Goal: Check status: Check status

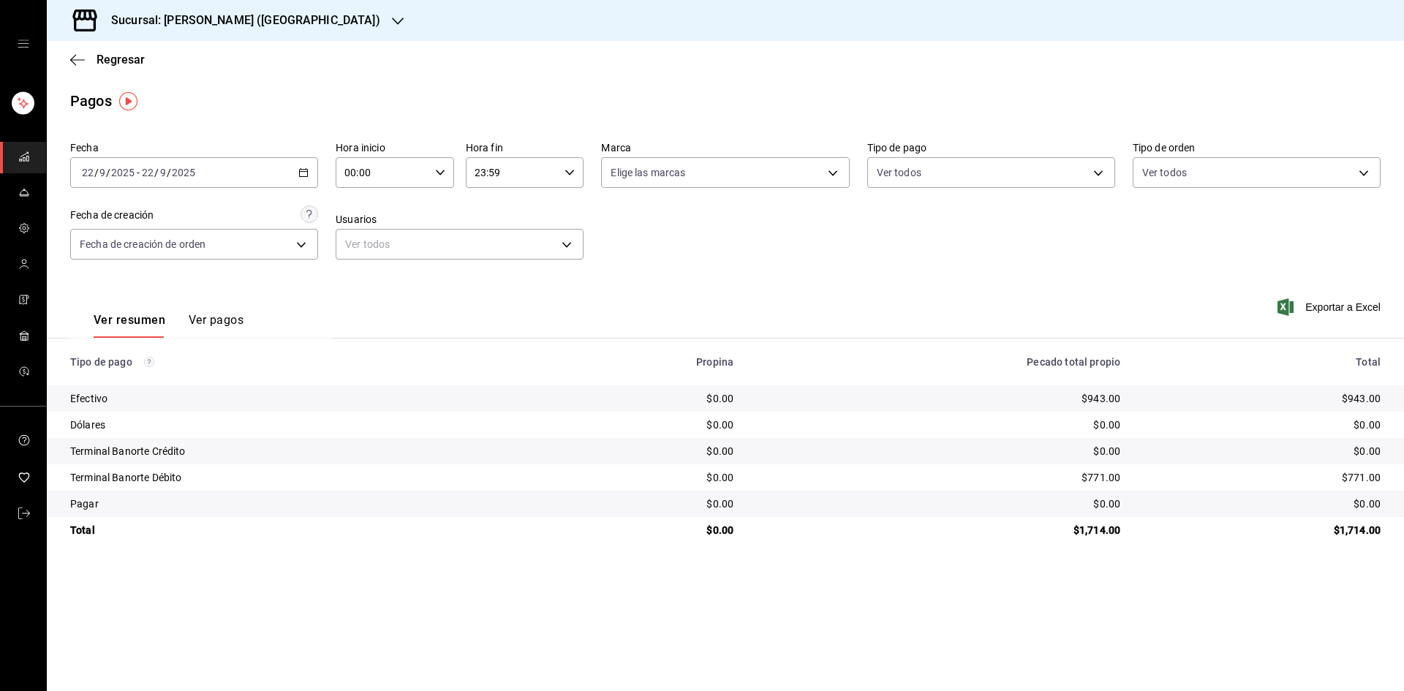
click at [293, 21] on div "Sucursal: [PERSON_NAME] ([GEOGRAPHIC_DATA])" at bounding box center [233, 20] width 351 height 41
click at [143, 67] on font "Elsue ([GEOGRAPHIC_DATA])" at bounding box center [125, 63] width 135 height 12
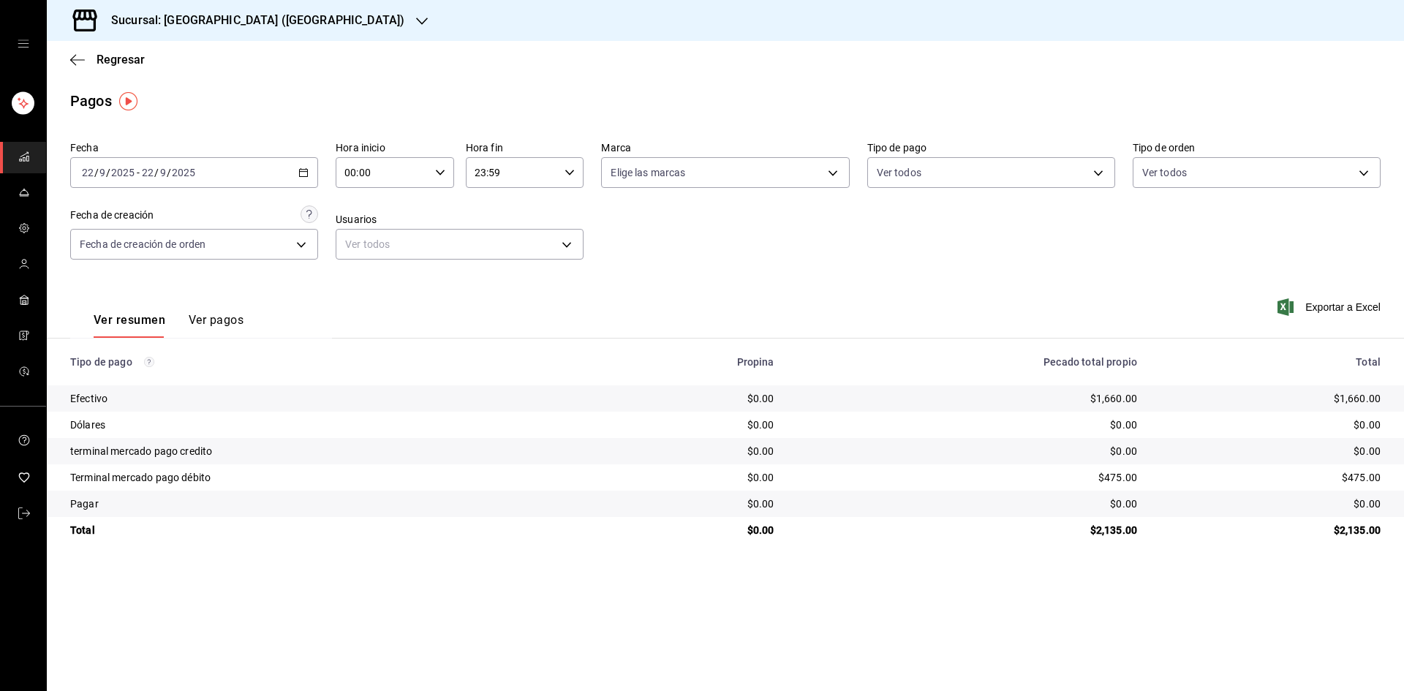
click at [267, 20] on div "Sucursal: [GEOGRAPHIC_DATA] ([GEOGRAPHIC_DATA])" at bounding box center [245, 20] width 375 height 41
click at [200, 99] on div "Vuelvo ([GEOGRAPHIC_DATA])" at bounding box center [156, 95] width 196 height 15
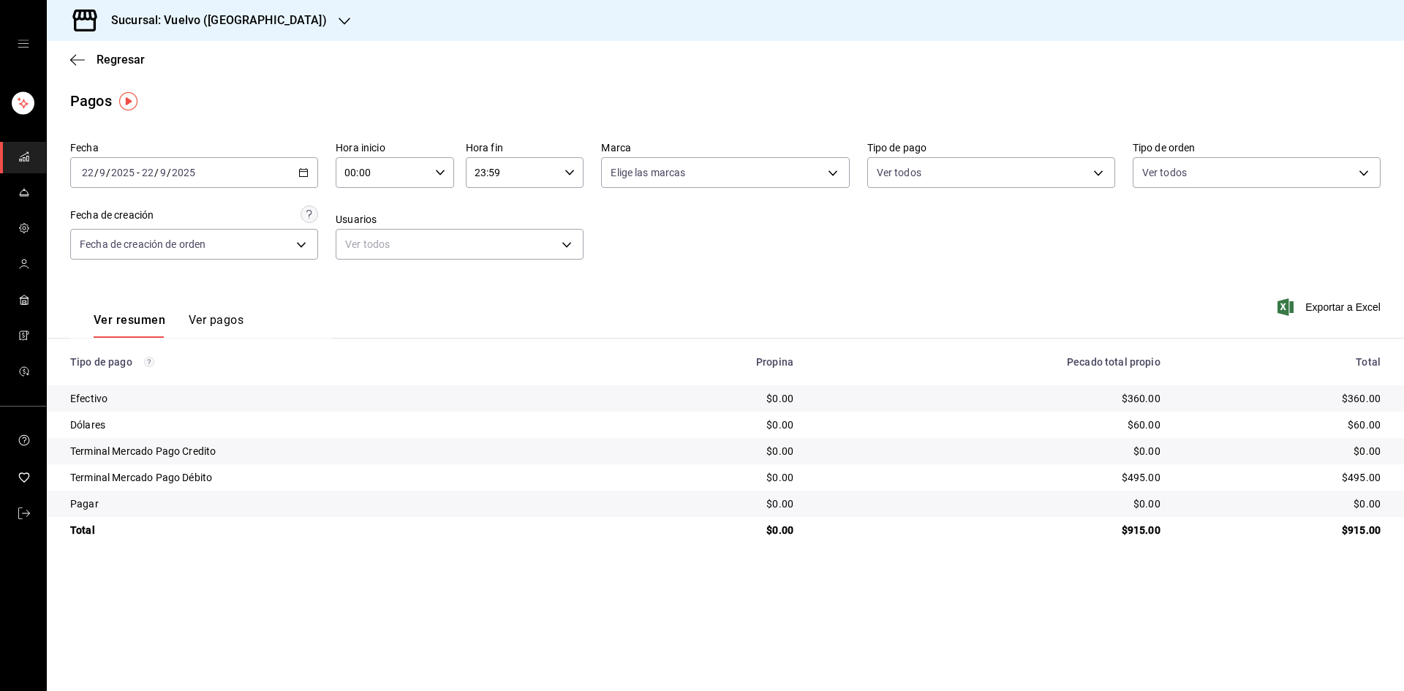
click at [300, 174] on icon "button" at bounding box center [303, 172] width 10 height 10
click at [159, 375] on font "Rango de fechas" at bounding box center [121, 381] width 77 height 12
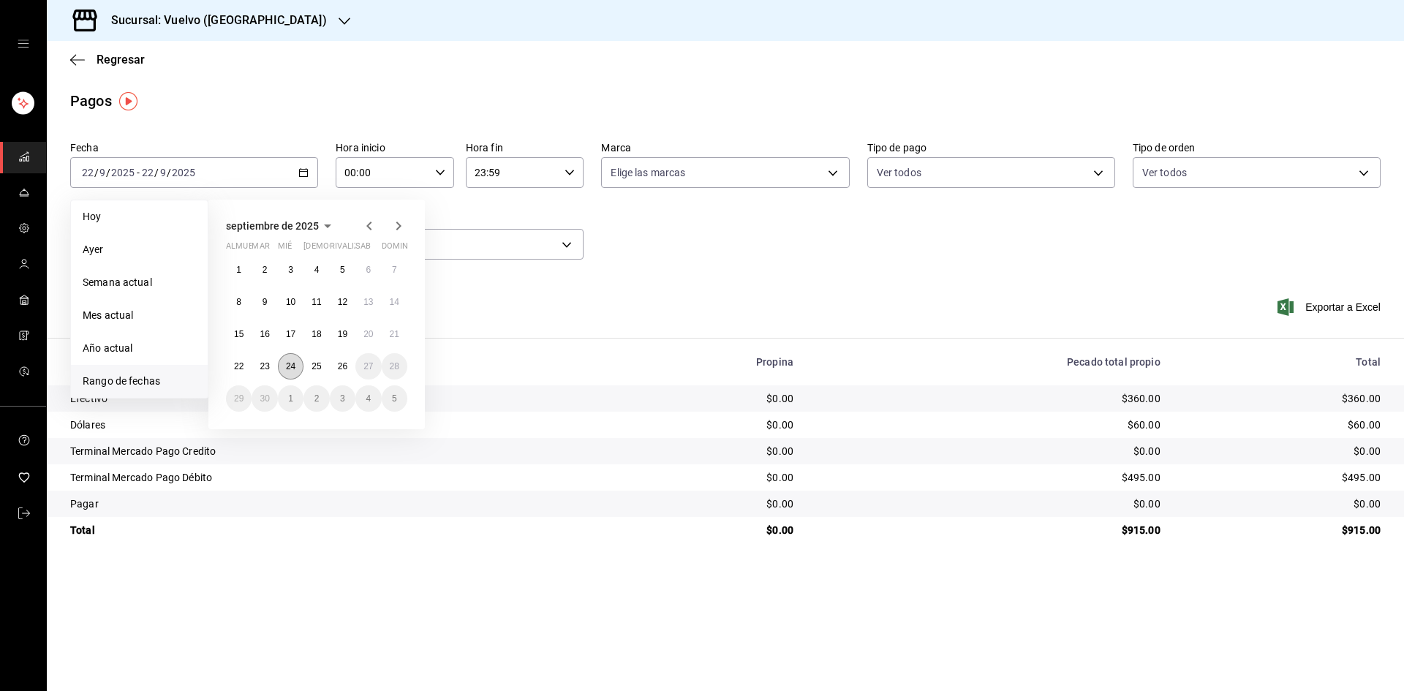
click at [289, 370] on font "24" at bounding box center [291, 366] width 10 height 10
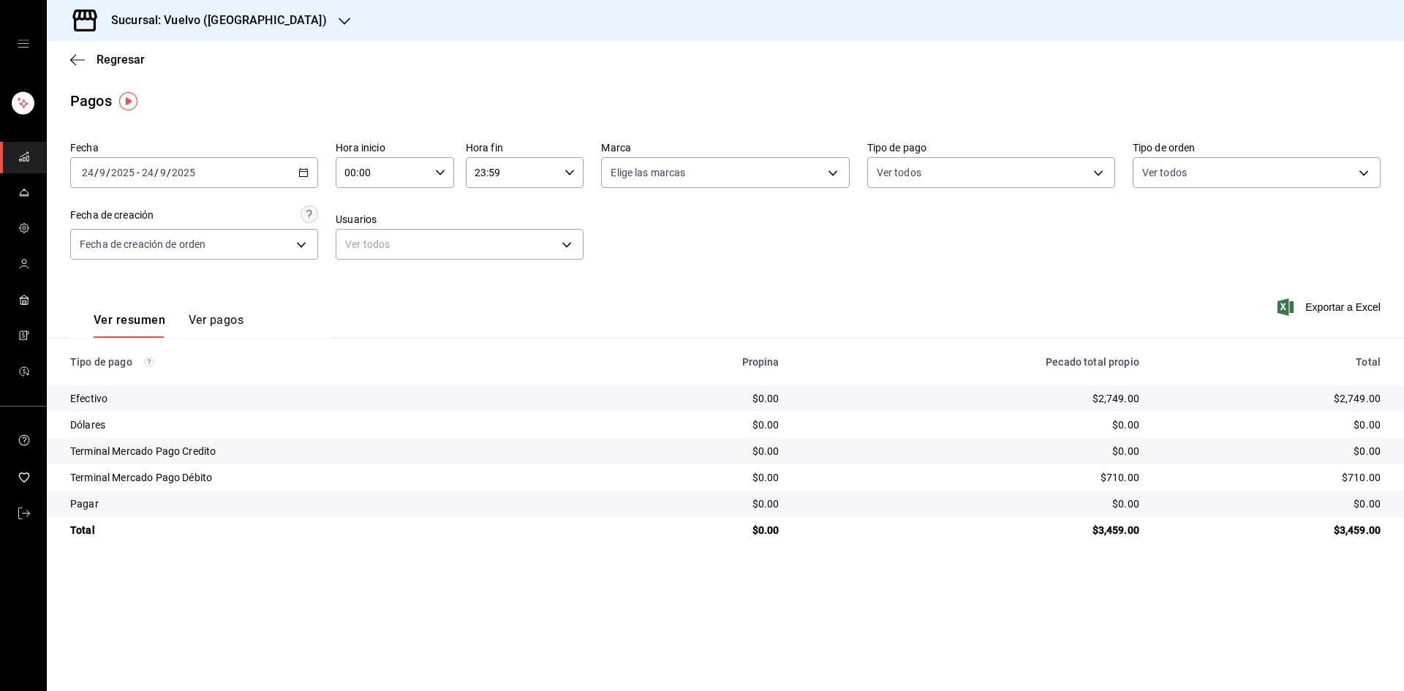
click at [301, 173] on icon "button" at bounding box center [303, 172] width 10 height 10
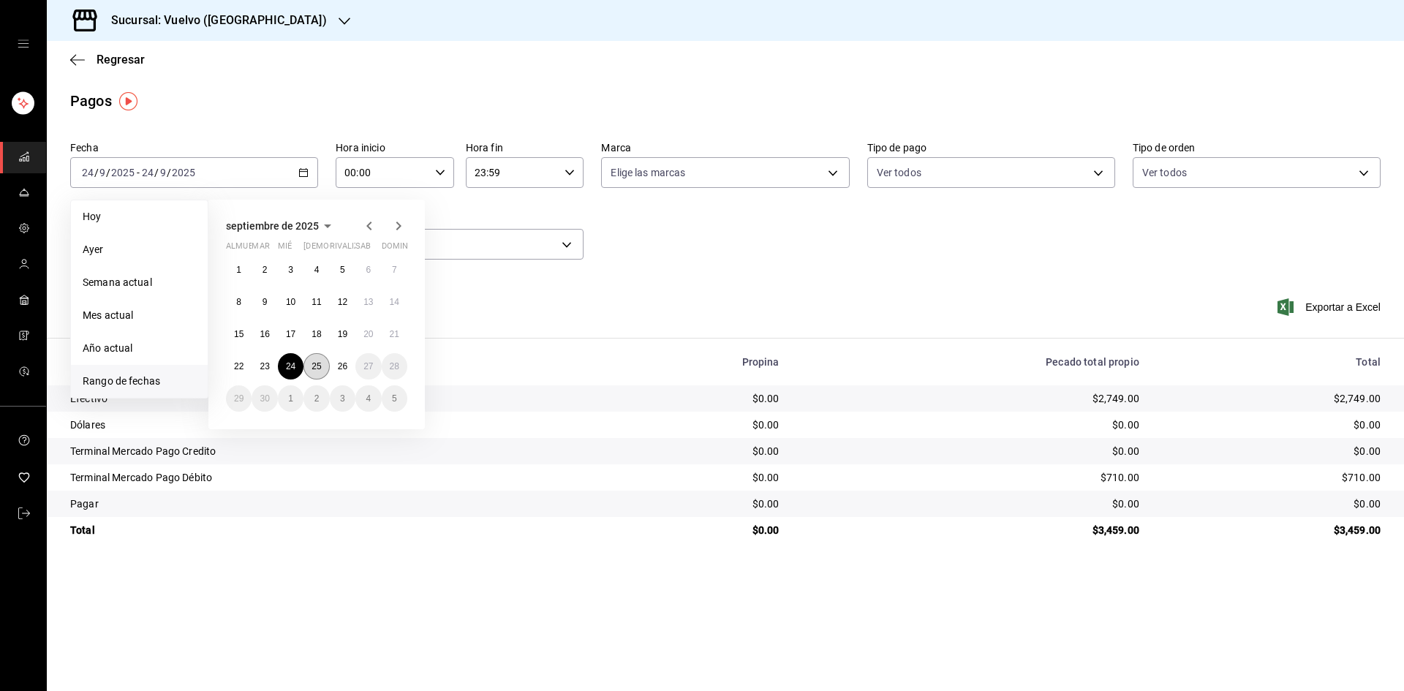
click at [325, 369] on button "25" at bounding box center [316, 366] width 26 height 26
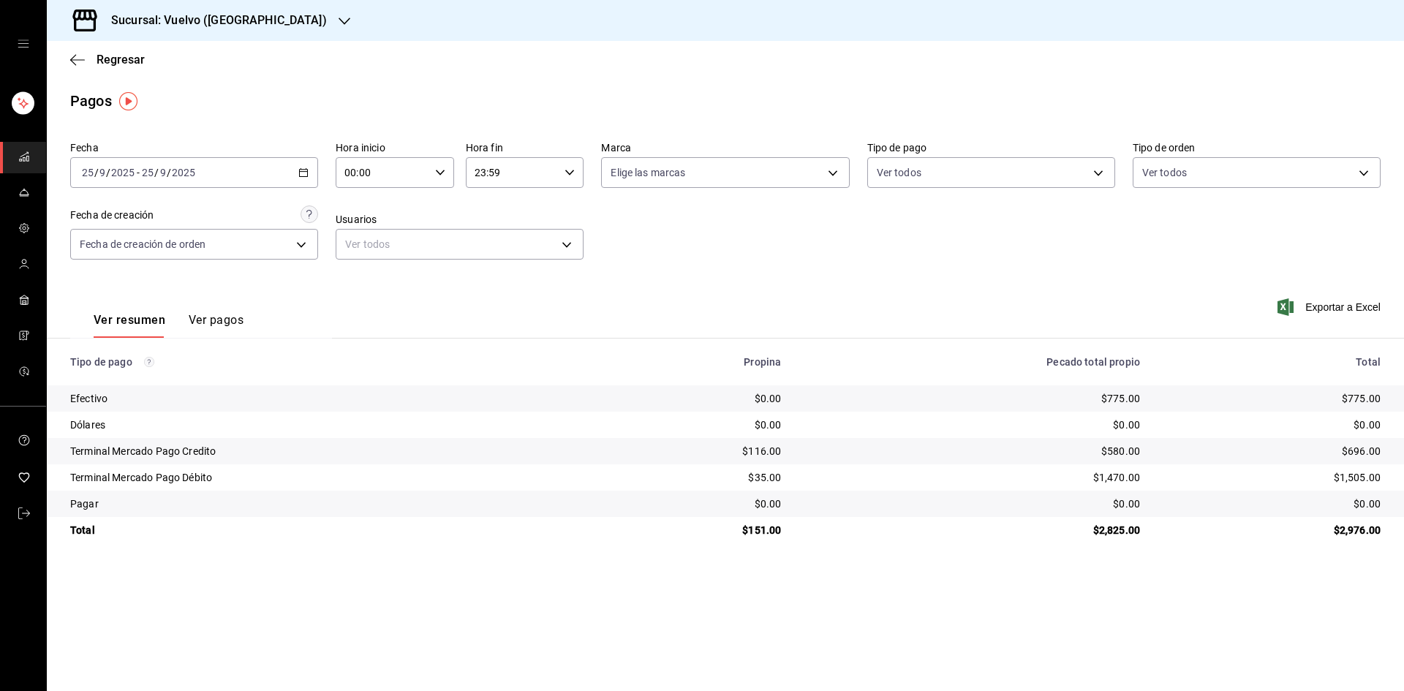
click at [301, 173] on icon "button" at bounding box center [303, 172] width 10 height 10
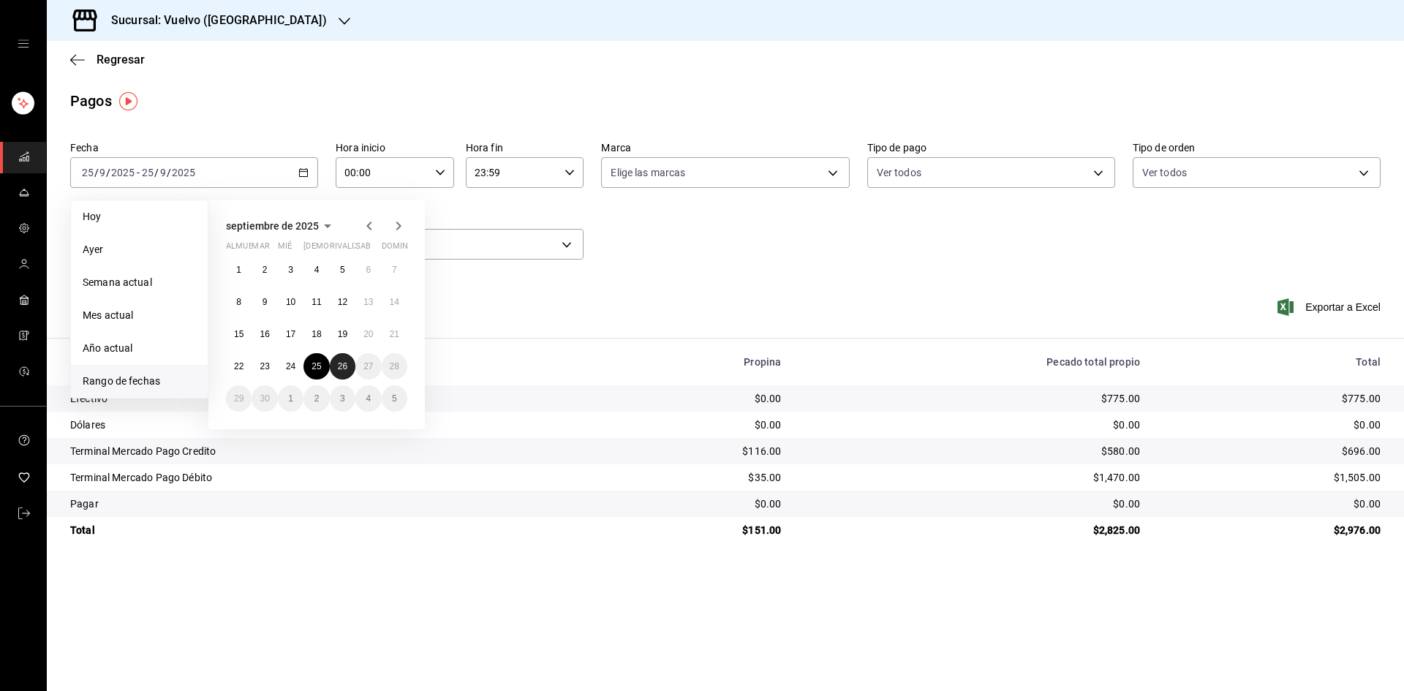
click at [340, 366] on font "26" at bounding box center [343, 366] width 10 height 10
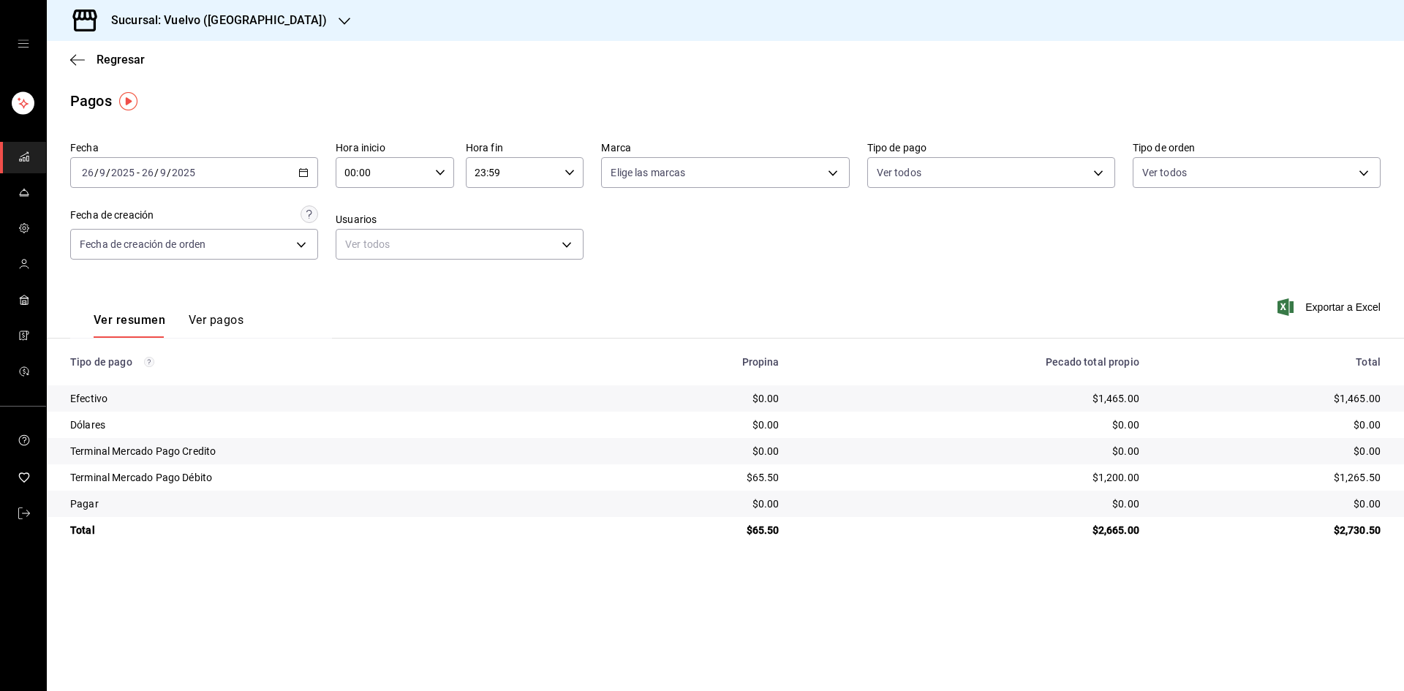
click at [308, 170] on \(Stroke\) "button" at bounding box center [303, 173] width 9 height 8
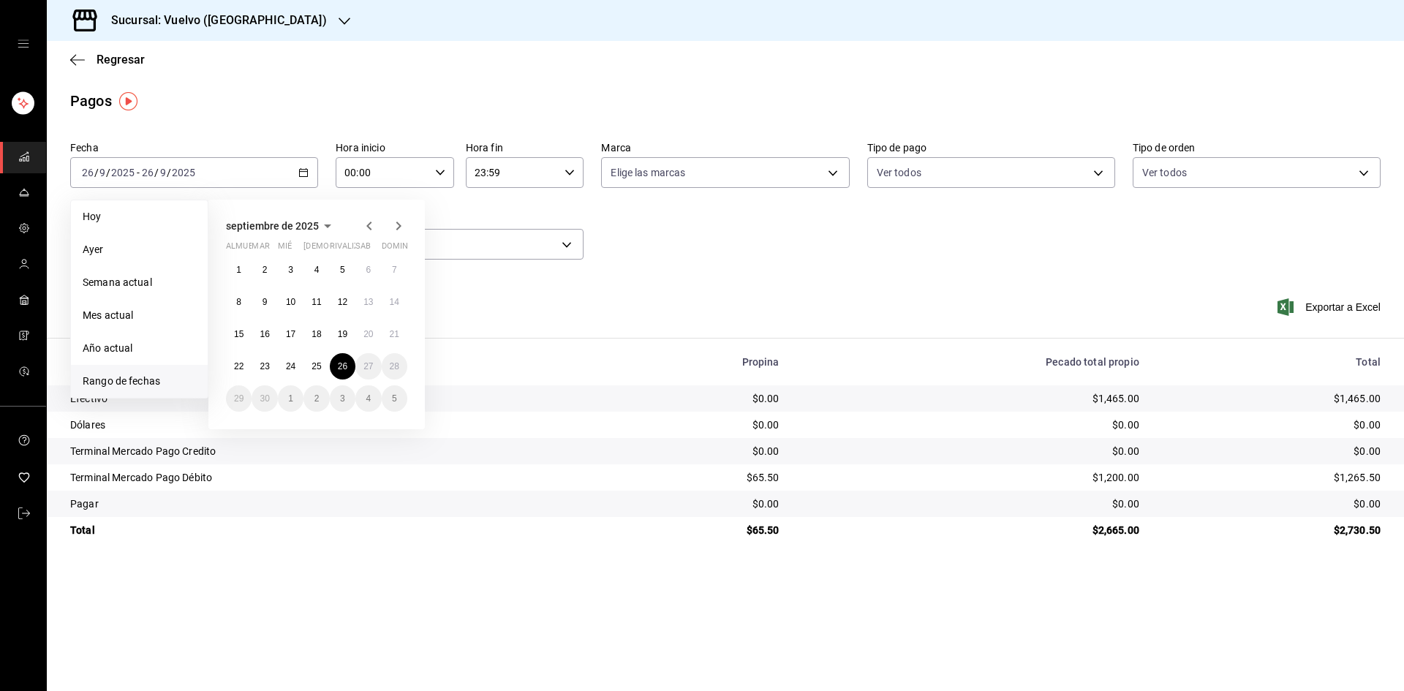
click at [338, 20] on icon "button" at bounding box center [344, 21] width 12 height 12
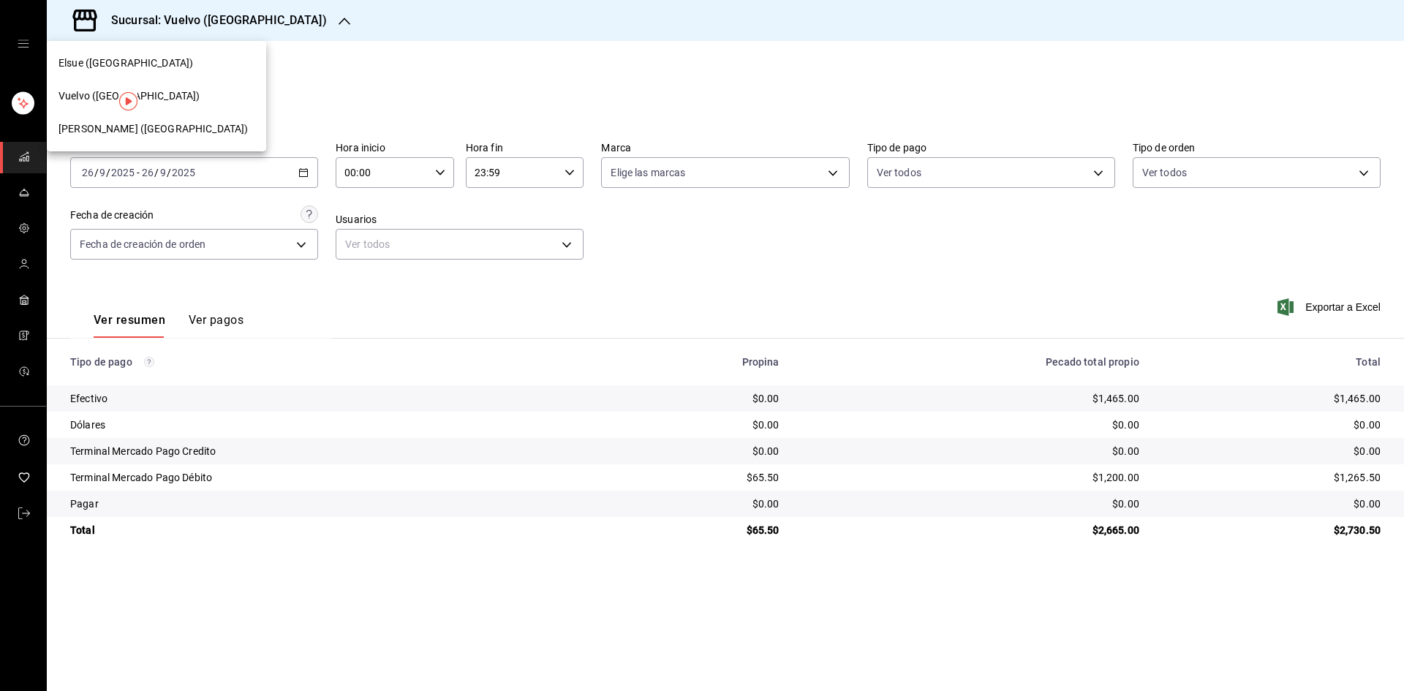
click at [289, 20] on div at bounding box center [702, 345] width 1404 height 691
click at [338, 22] on icon "button" at bounding box center [344, 21] width 12 height 12
click at [196, 64] on div "Elsue ([GEOGRAPHIC_DATA])" at bounding box center [156, 63] width 196 height 15
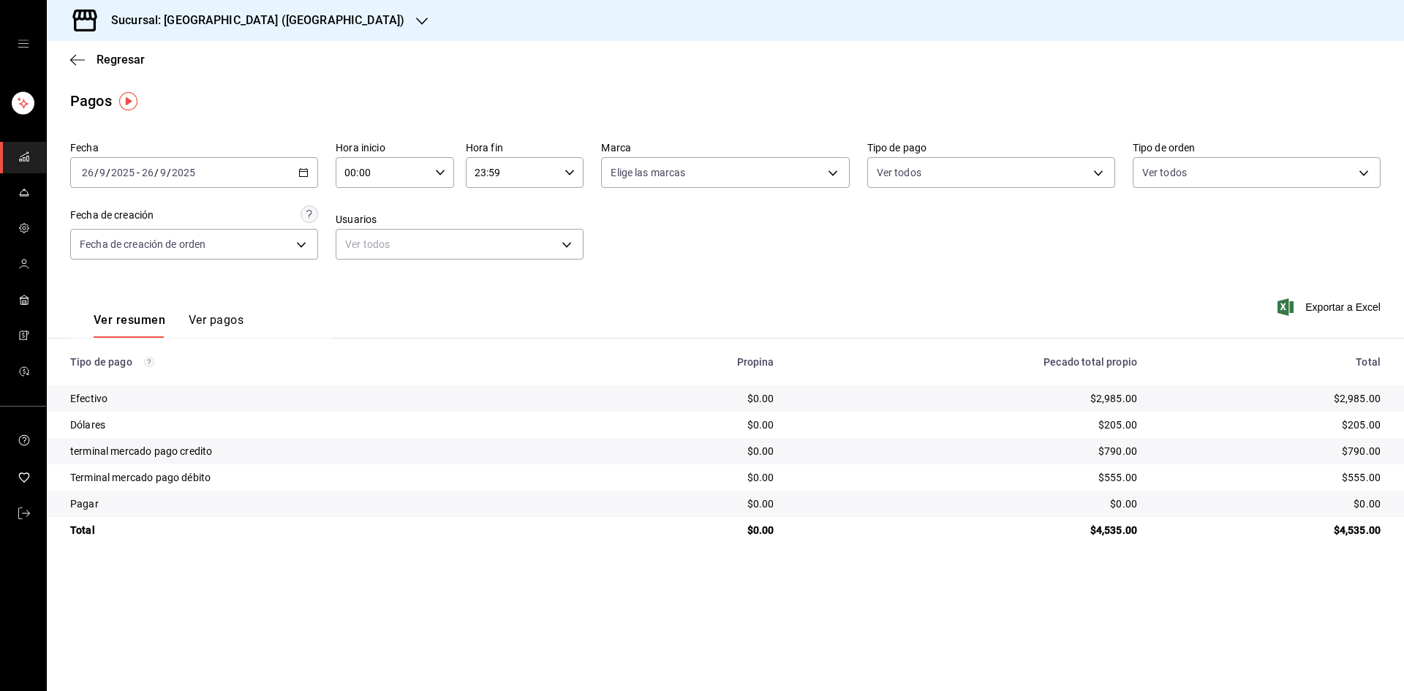
click at [307, 178] on div "[DATE] [DATE] - [DATE] [DATE]" at bounding box center [194, 172] width 248 height 31
click at [159, 379] on font "Rango de fechas" at bounding box center [121, 381] width 77 height 12
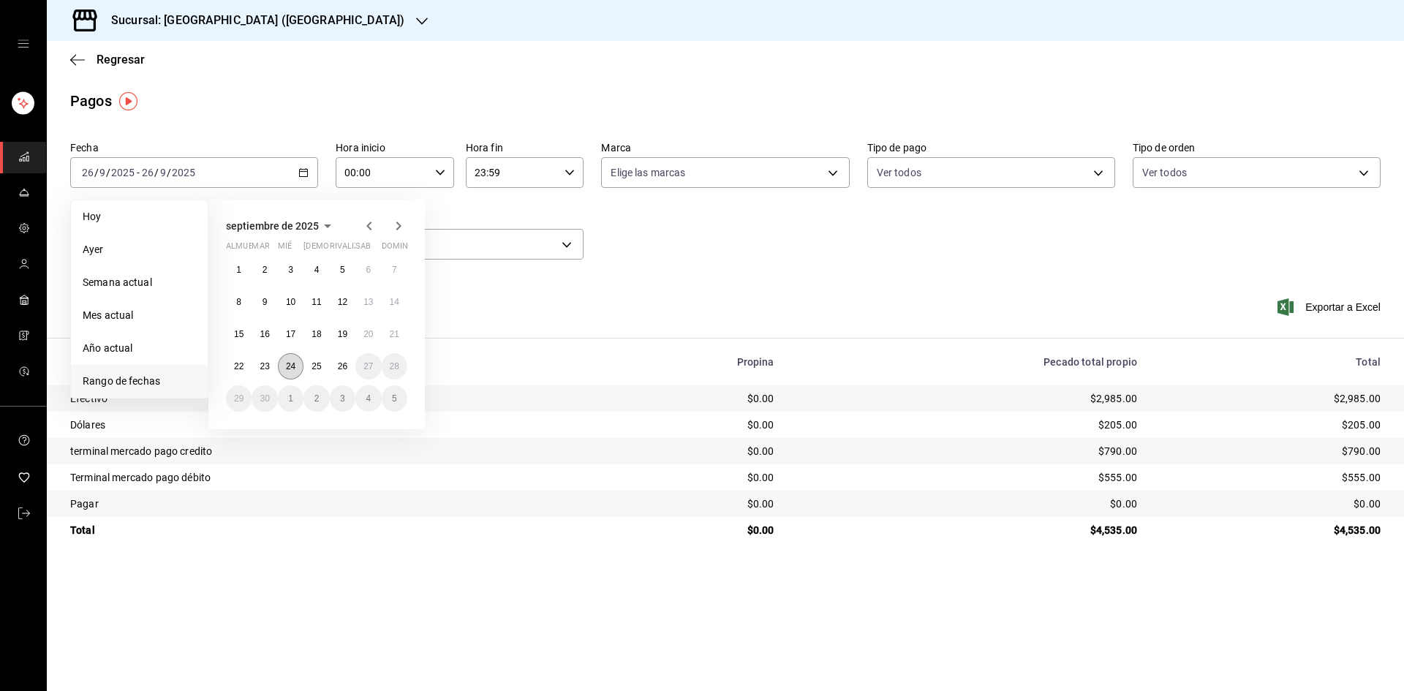
click at [293, 355] on button "24" at bounding box center [291, 366] width 26 height 26
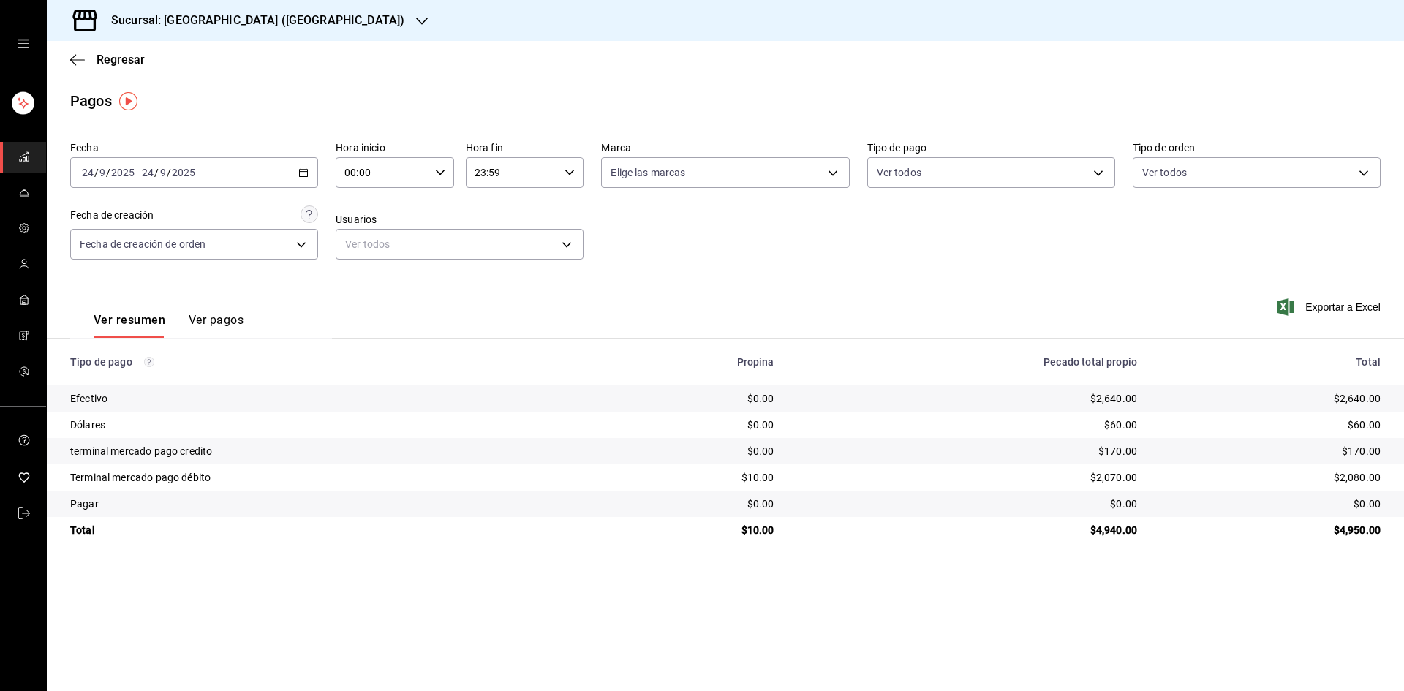
click at [309, 173] on icon "button" at bounding box center [303, 172] width 10 height 10
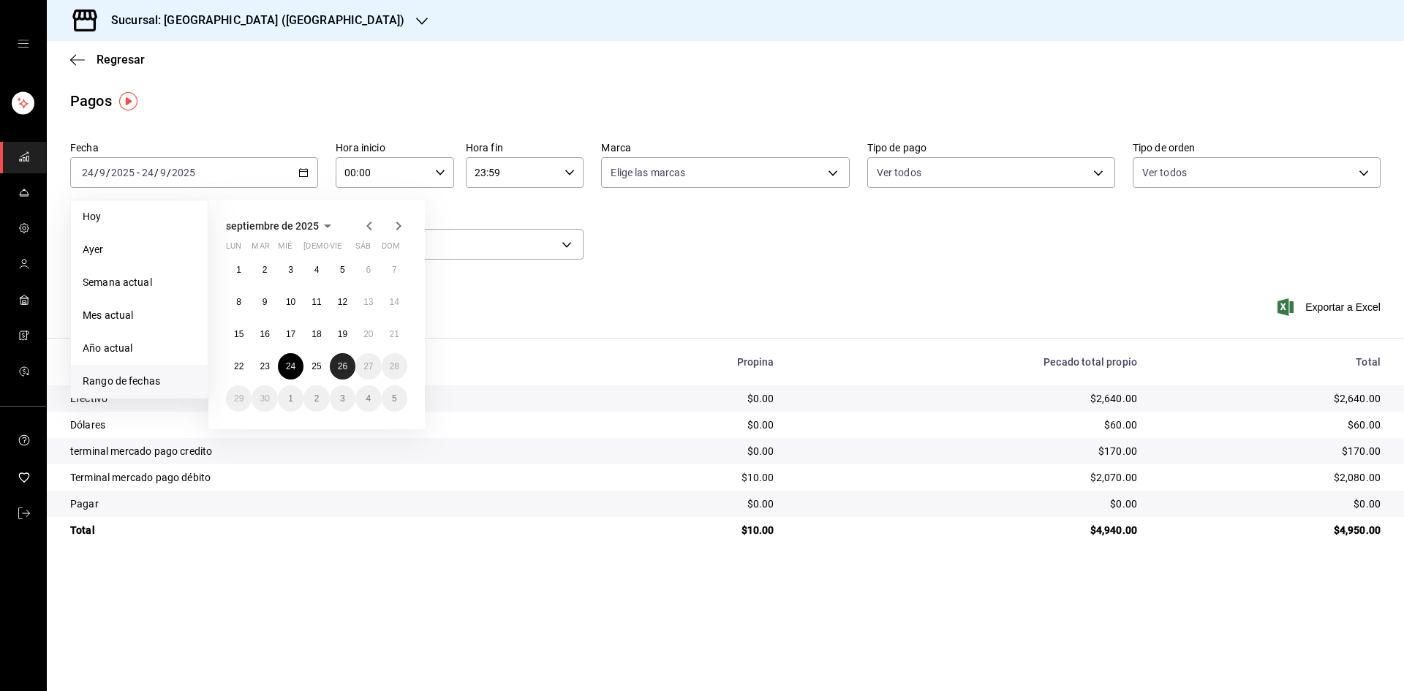
click at [341, 364] on abbr "26" at bounding box center [343, 366] width 10 height 10
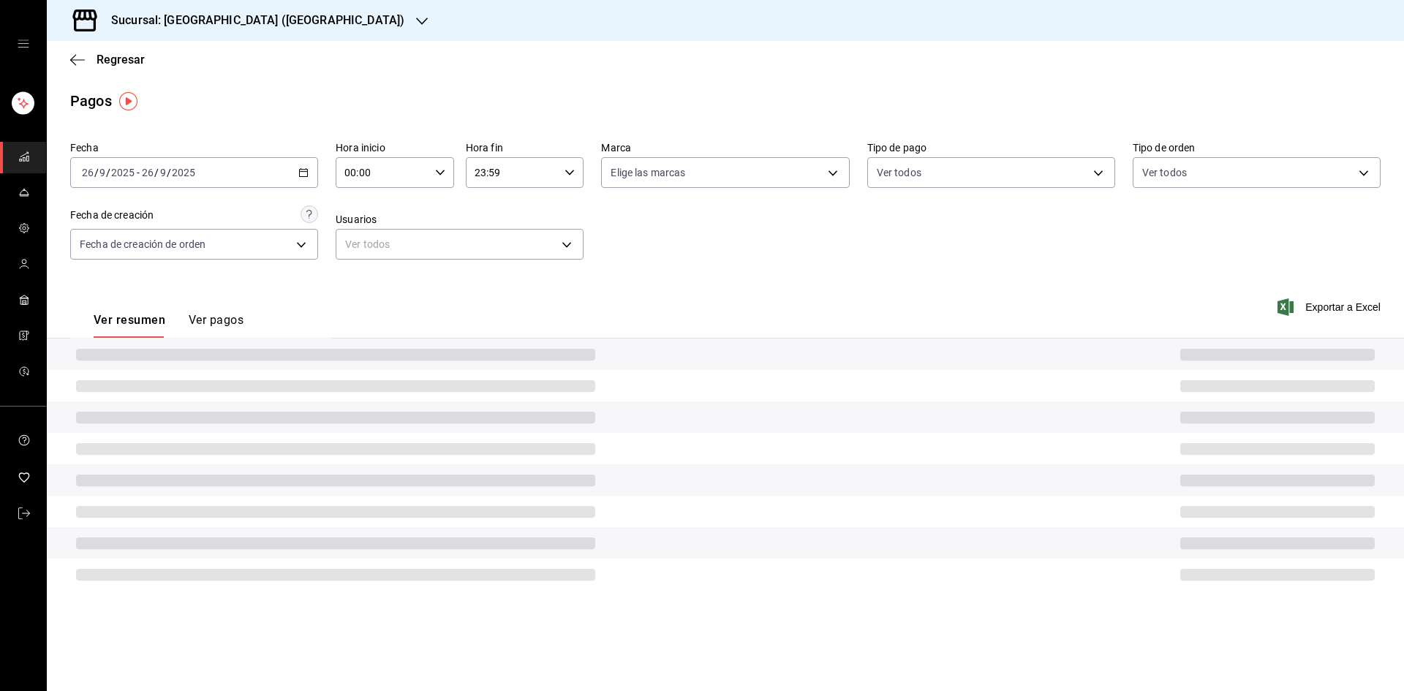
click at [341, 364] on div at bounding box center [725, 353] width 1357 height 31
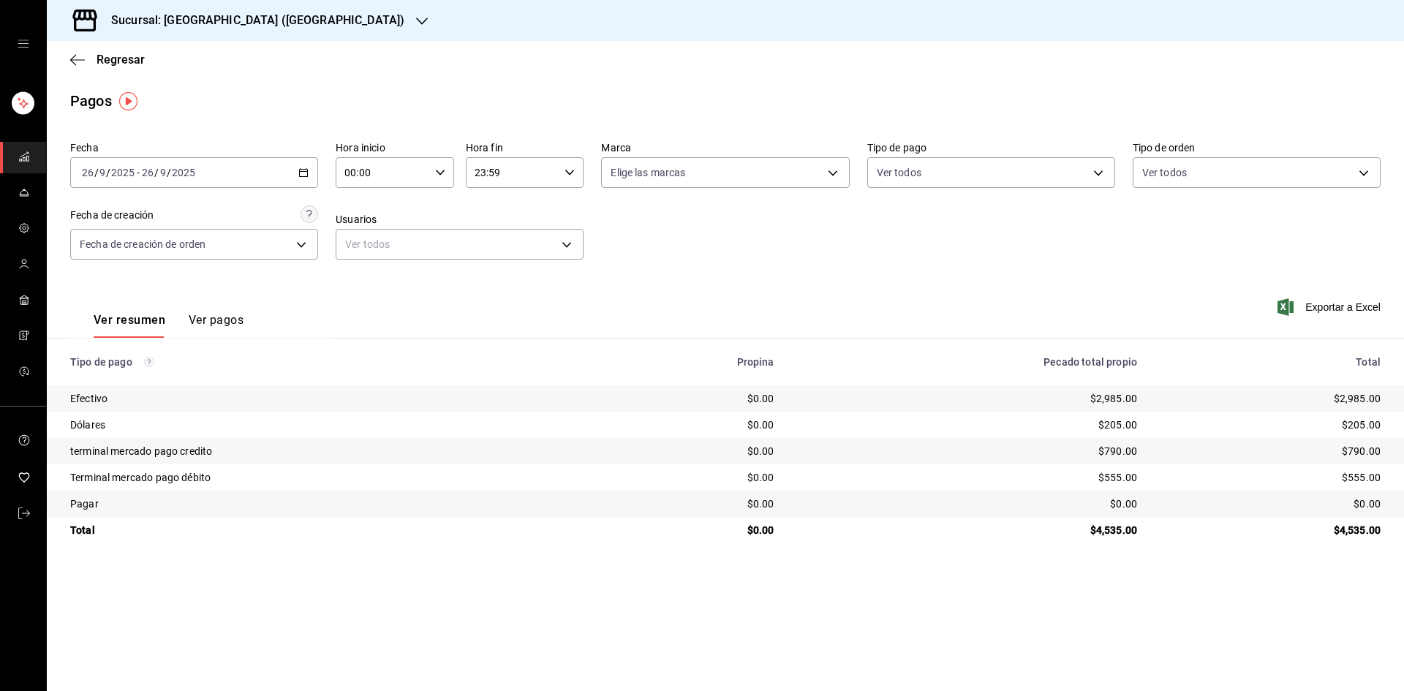
click at [303, 173] on icon "button" at bounding box center [303, 172] width 10 height 10
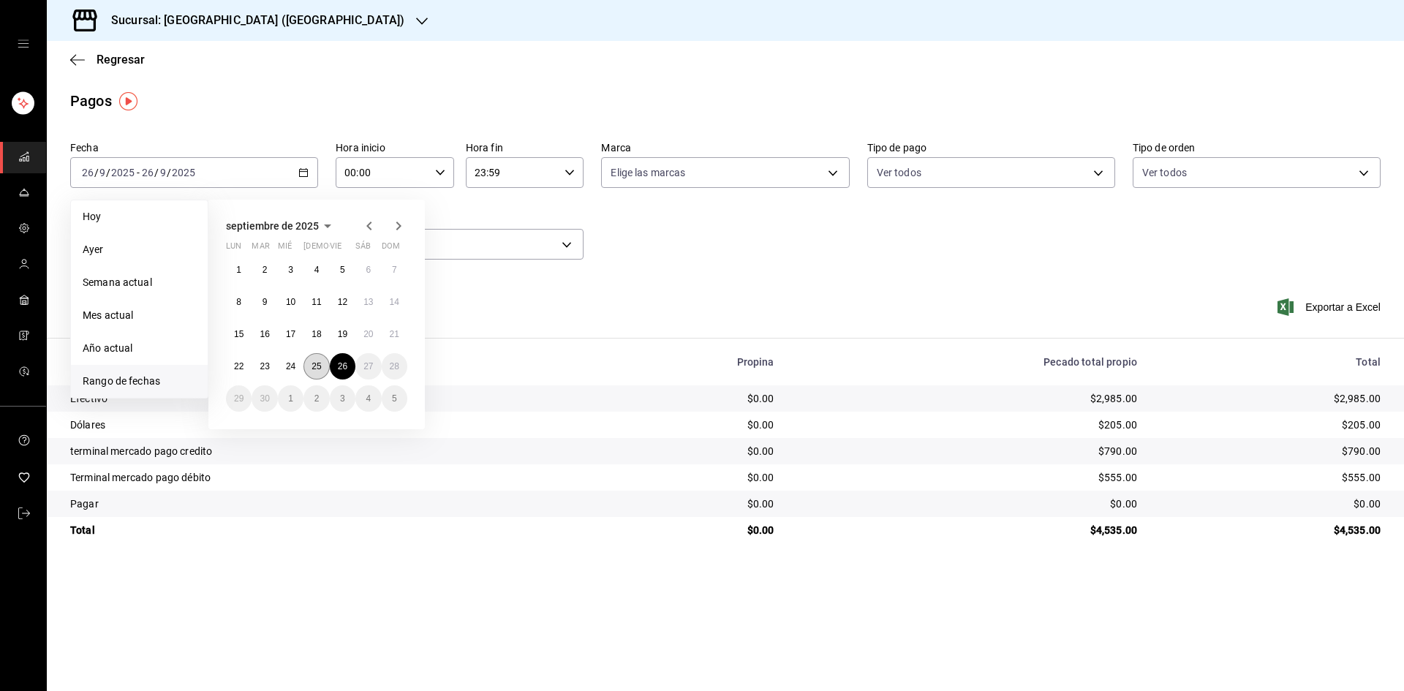
click at [315, 369] on abbr "25" at bounding box center [316, 366] width 10 height 10
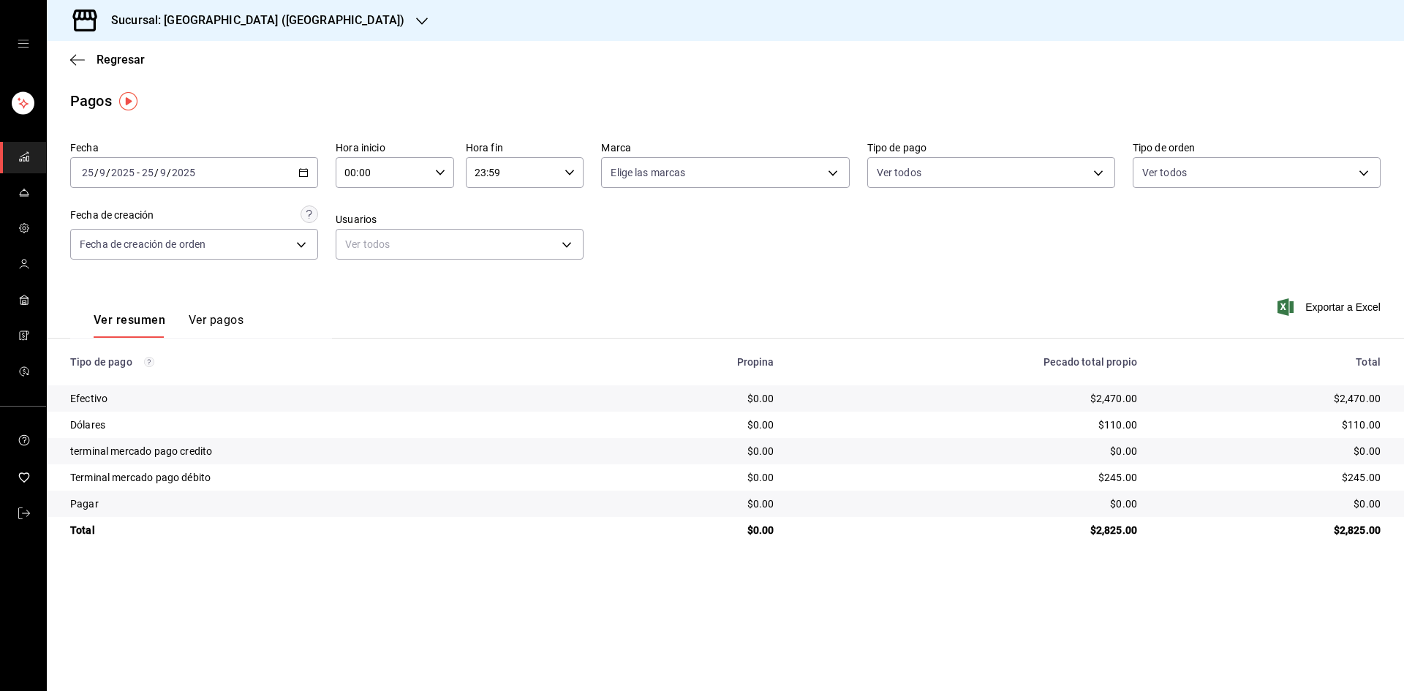
click at [304, 176] on \(Stroke\) "button" at bounding box center [303, 173] width 9 height 8
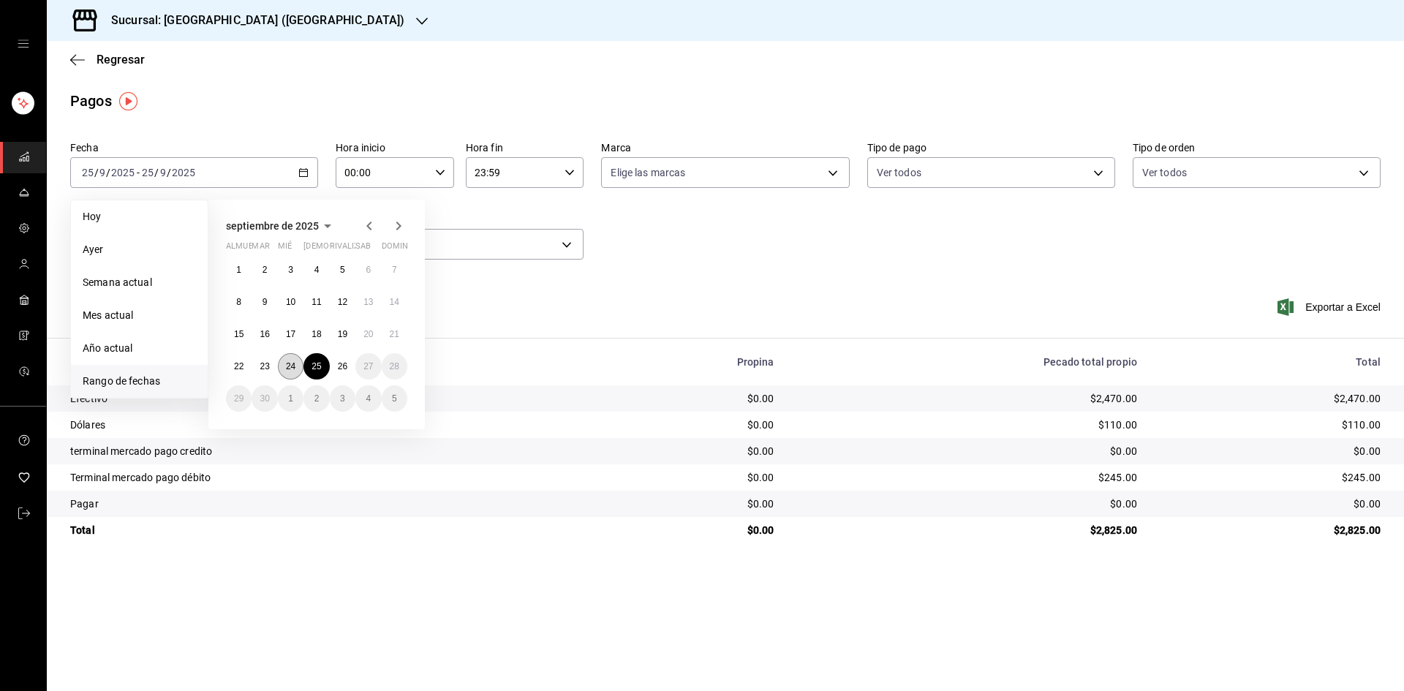
click at [288, 363] on font "24" at bounding box center [291, 366] width 10 height 10
